Goal: Register for event/course

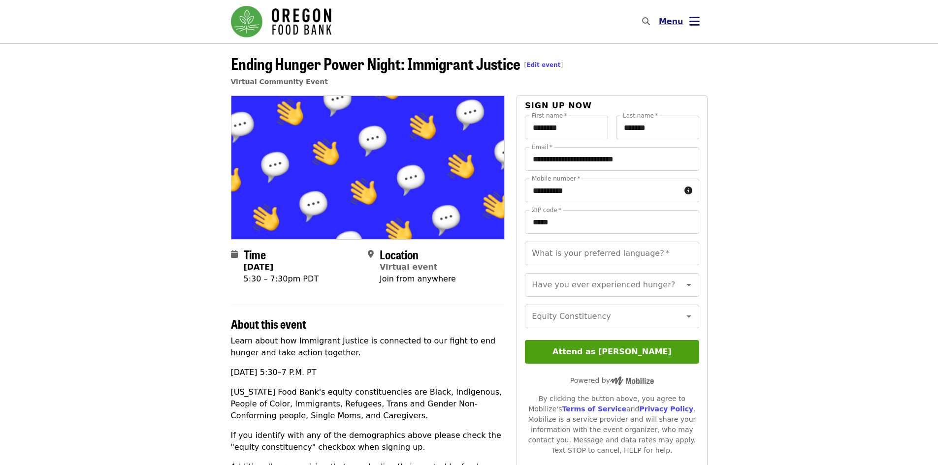
click at [700, 25] on button "Menu" at bounding box center [679, 22] width 57 height 24
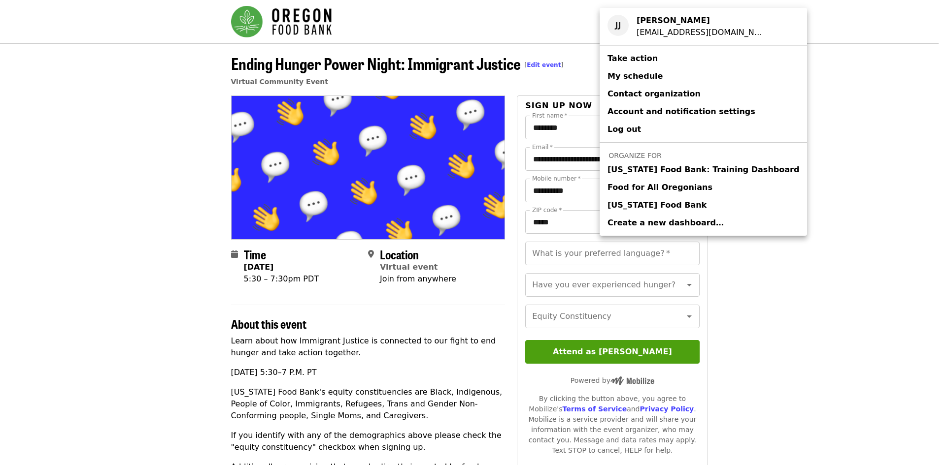
click at [659, 208] on span "[US_STATE] Food Bank" at bounding box center [656, 205] width 99 height 12
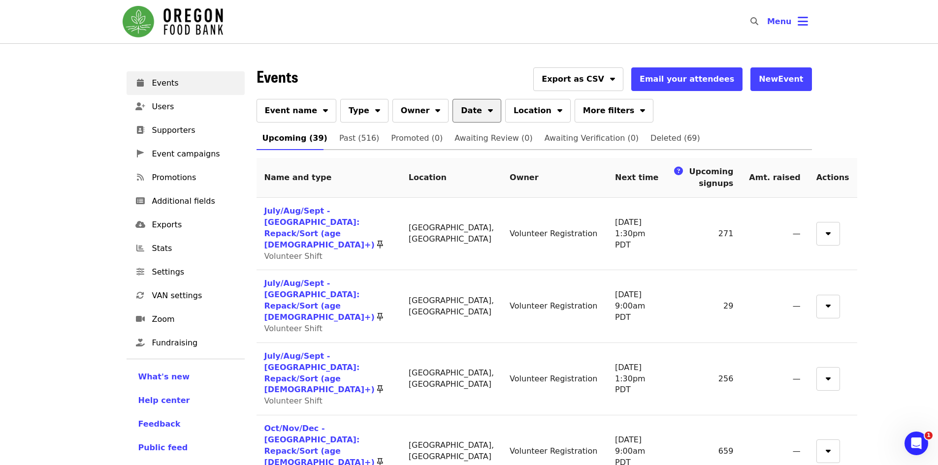
click at [457, 104] on button "Date" at bounding box center [477, 111] width 49 height 24
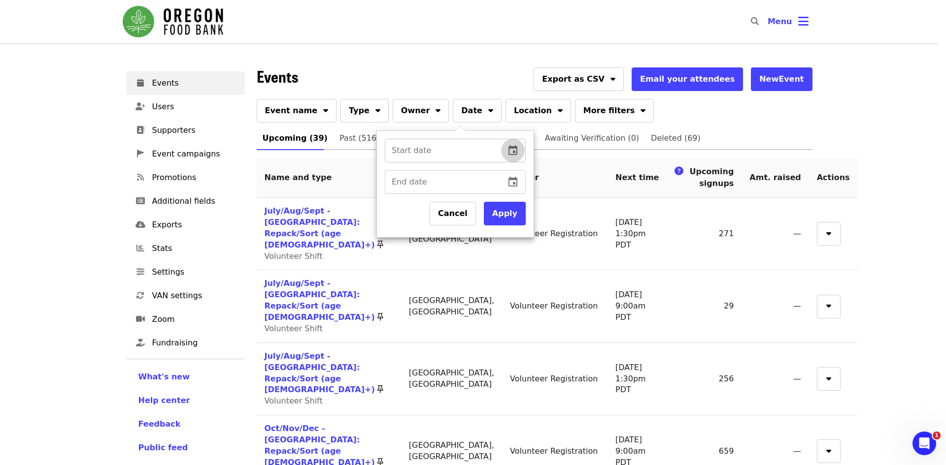
click at [518, 153] on icon "change date" at bounding box center [513, 151] width 12 height 12
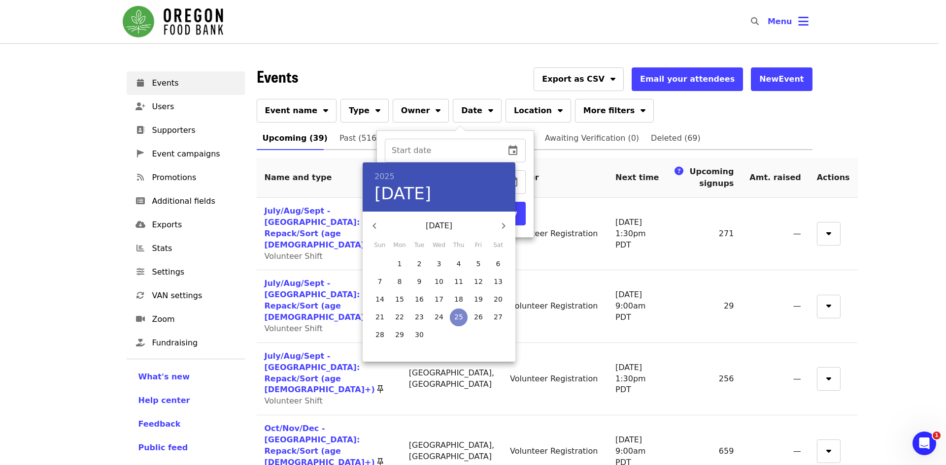
click at [460, 319] on p "25" at bounding box center [458, 317] width 9 height 10
type input "**********"
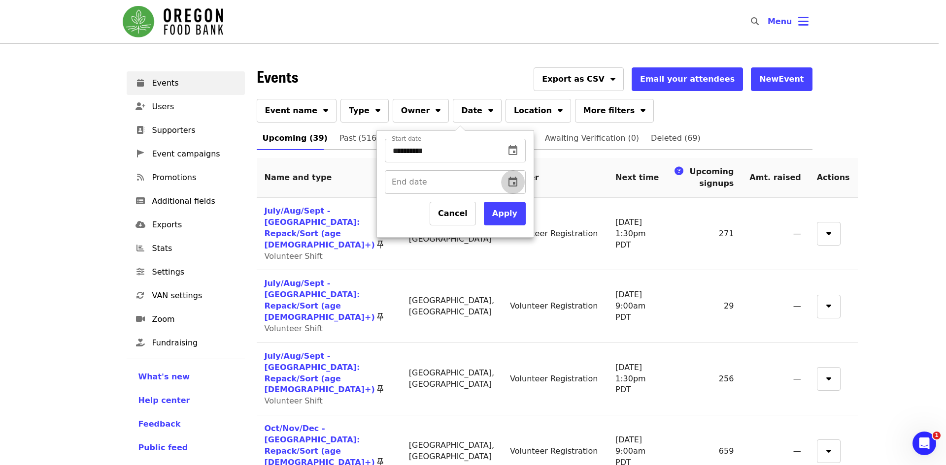
click at [513, 187] on icon "change date" at bounding box center [513, 182] width 12 height 12
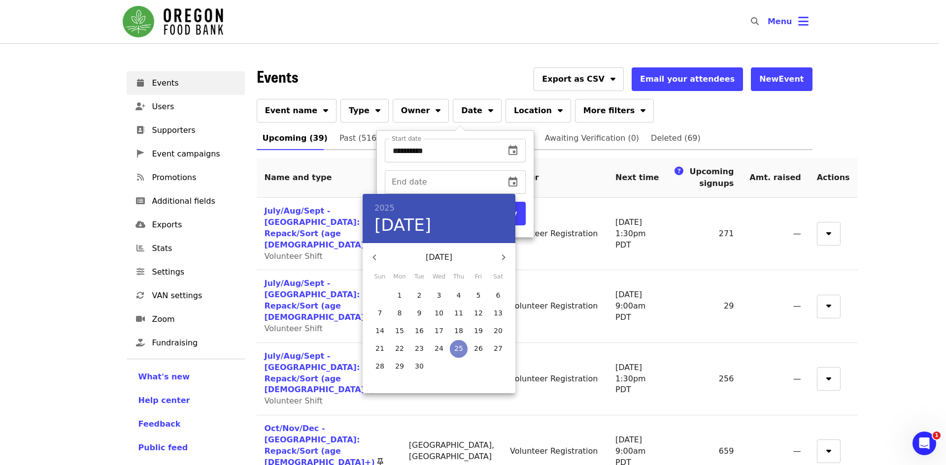
click at [459, 347] on p "25" at bounding box center [458, 349] width 9 height 10
type input "**********"
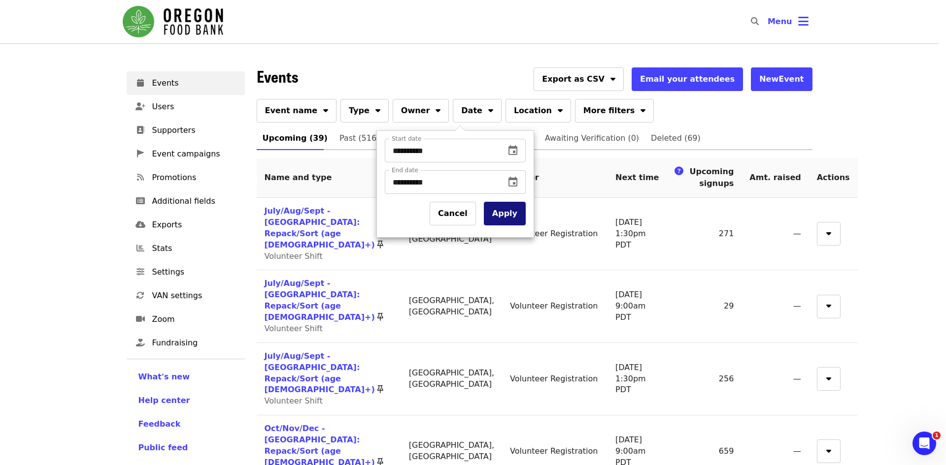
click at [511, 211] on button "Apply" at bounding box center [505, 214] width 42 height 24
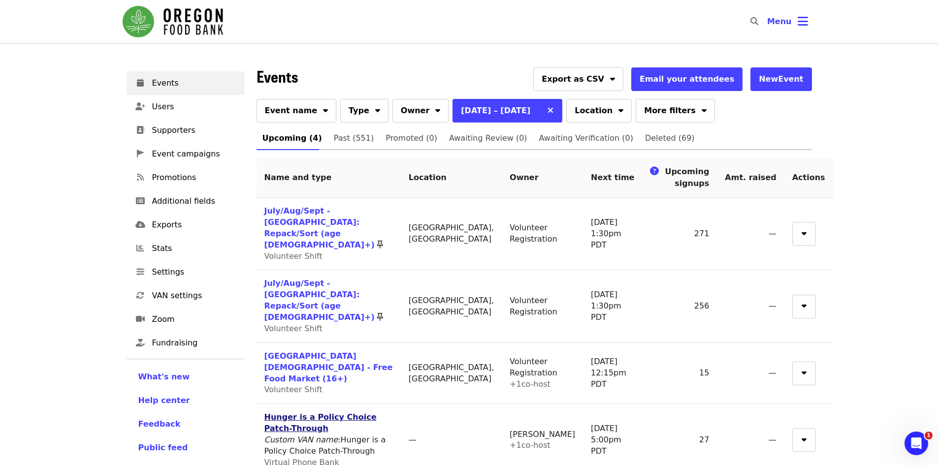
click at [318, 413] on link "Hunger is a Policy Choice Patch-Through" at bounding box center [320, 423] width 112 height 21
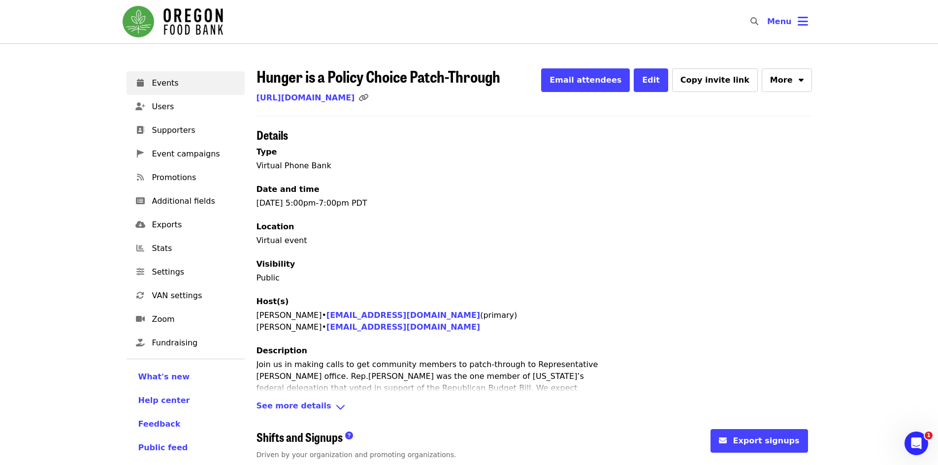
scroll to position [133, 0]
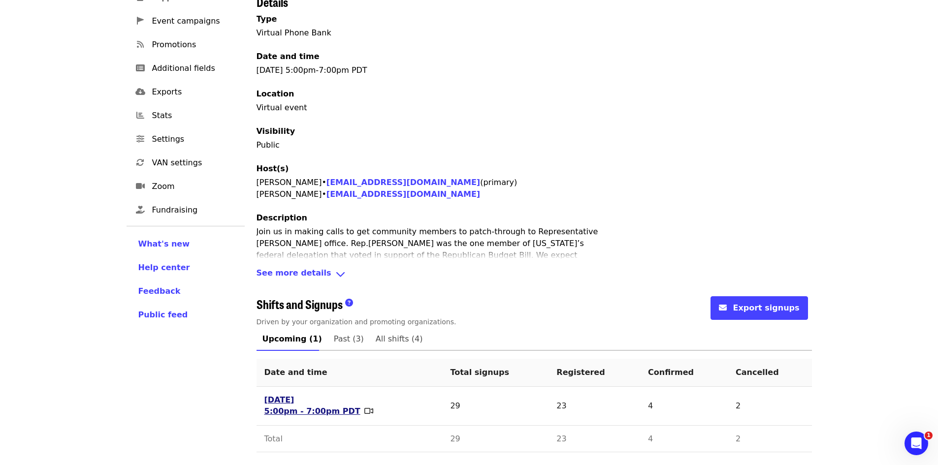
click at [302, 415] on link "[DATE] 5:00pm - 7:00pm PDT" at bounding box center [312, 406] width 96 height 23
